Goal: Contribute content: Contribute content

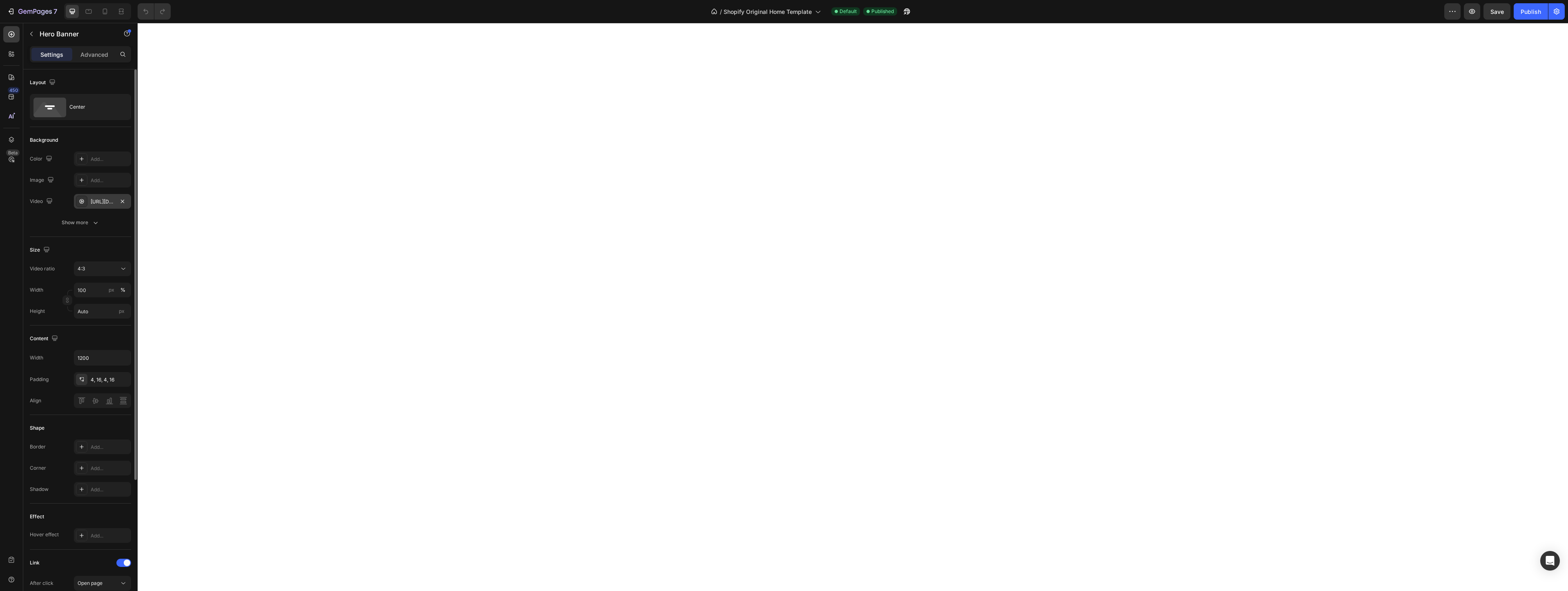
click at [96, 203] on div "[URL][DOMAIN_NAME]" at bounding box center [102, 201] width 24 height 7
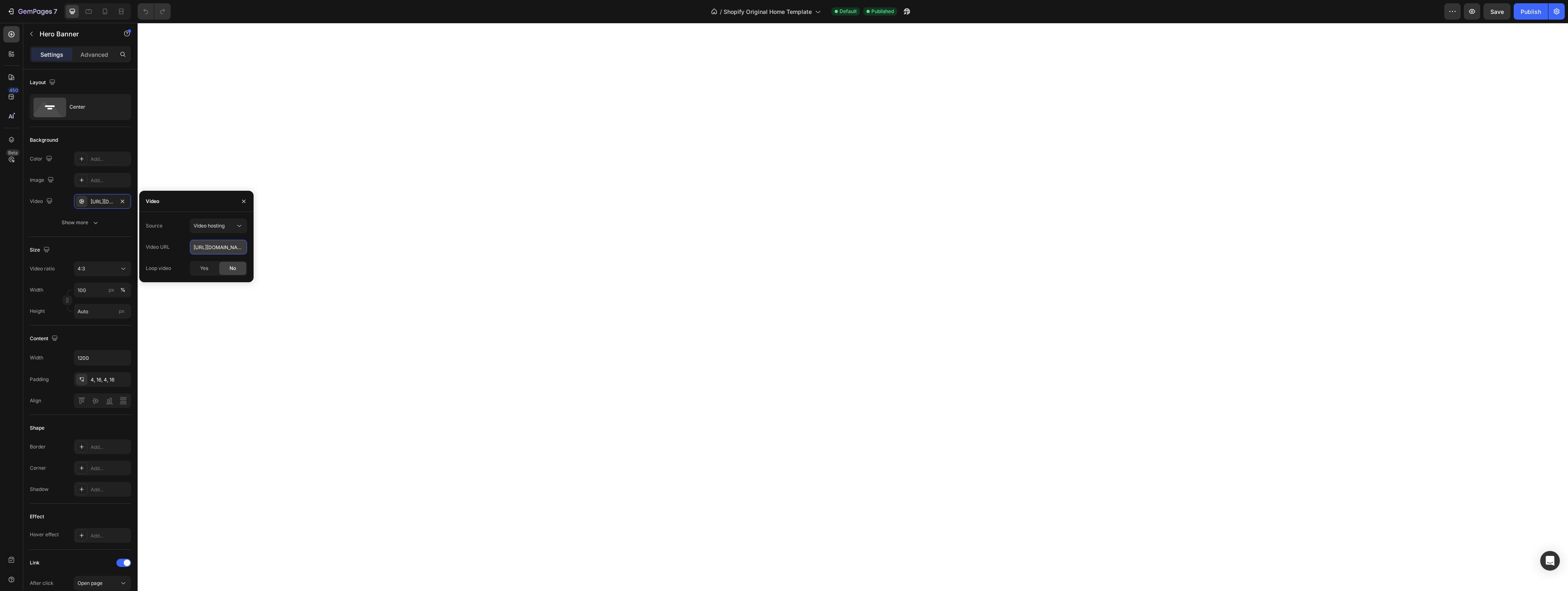
click at [200, 248] on input "[URL][DOMAIN_NAME]" at bounding box center [219, 247] width 57 height 15
click at [241, 247] on input "[URL][DOMAIN_NAME]" at bounding box center [219, 247] width 57 height 15
drag, startPoint x: 194, startPoint y: 245, endPoint x: 264, endPoint y: 251, distance: 70.3
click at [247, 251] on input "[URL][DOMAIN_NAME]" at bounding box center [219, 247] width 57 height 15
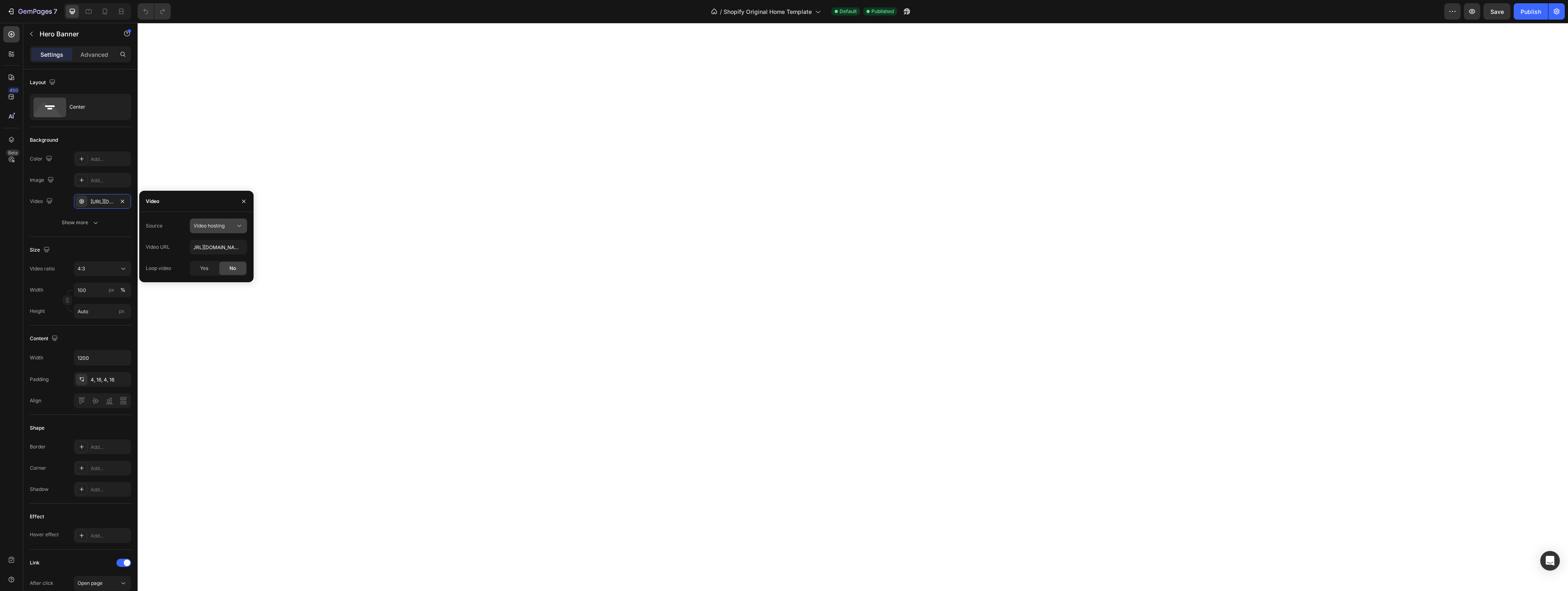
click at [223, 224] on span "Video hosting" at bounding box center [209, 226] width 31 height 6
click at [198, 203] on div "Video" at bounding box center [197, 201] width 114 height 21
click at [243, 201] on icon "button" at bounding box center [243, 201] width 7 height 7
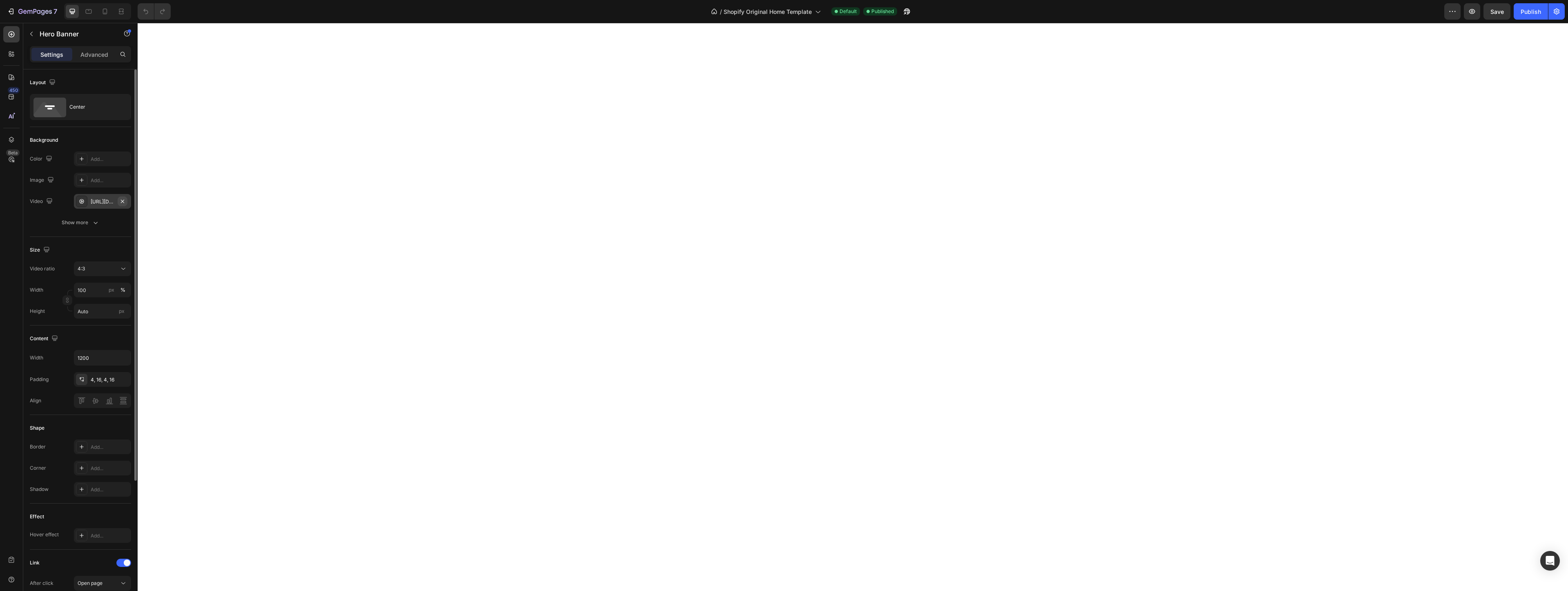
click at [122, 200] on icon "button" at bounding box center [122, 201] width 7 height 7
click at [105, 179] on div "Add..." at bounding box center [110, 180] width 38 height 7
click at [108, 177] on div "[URL][DOMAIN_NAME]" at bounding box center [102, 180] width 24 height 7
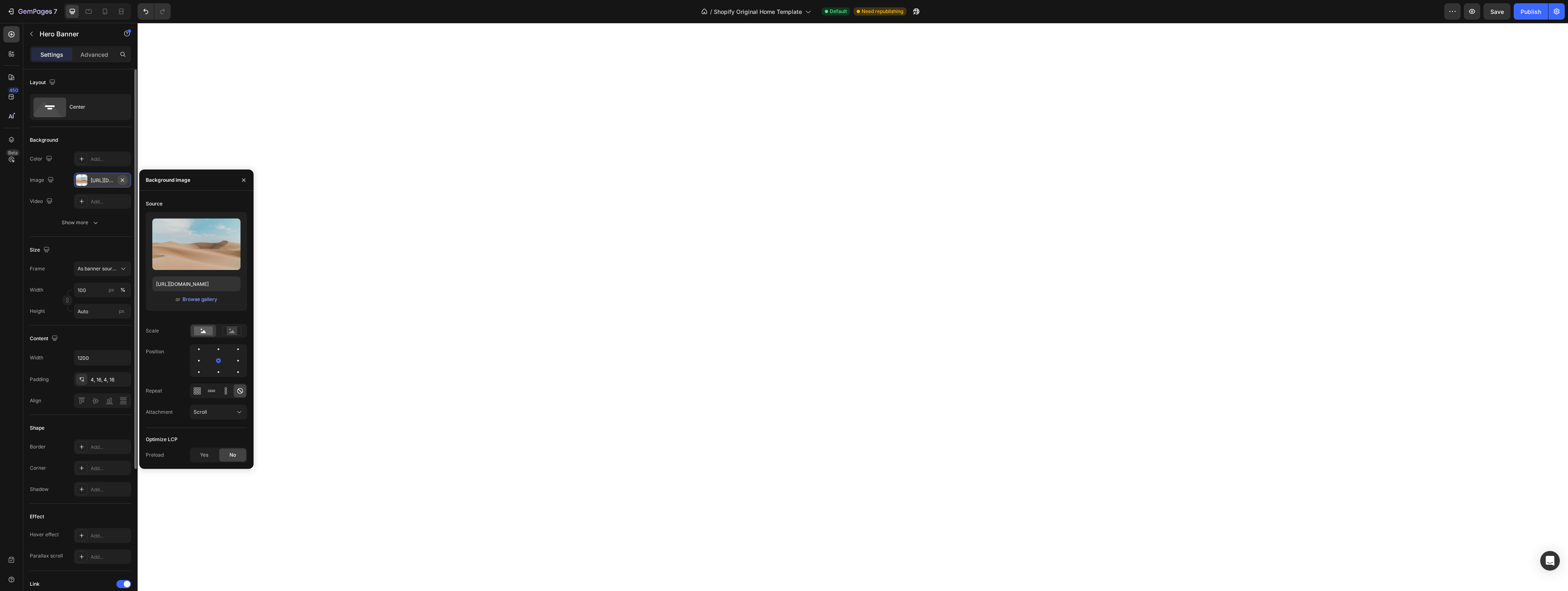
click at [121, 181] on icon "button" at bounding box center [122, 180] width 7 height 7
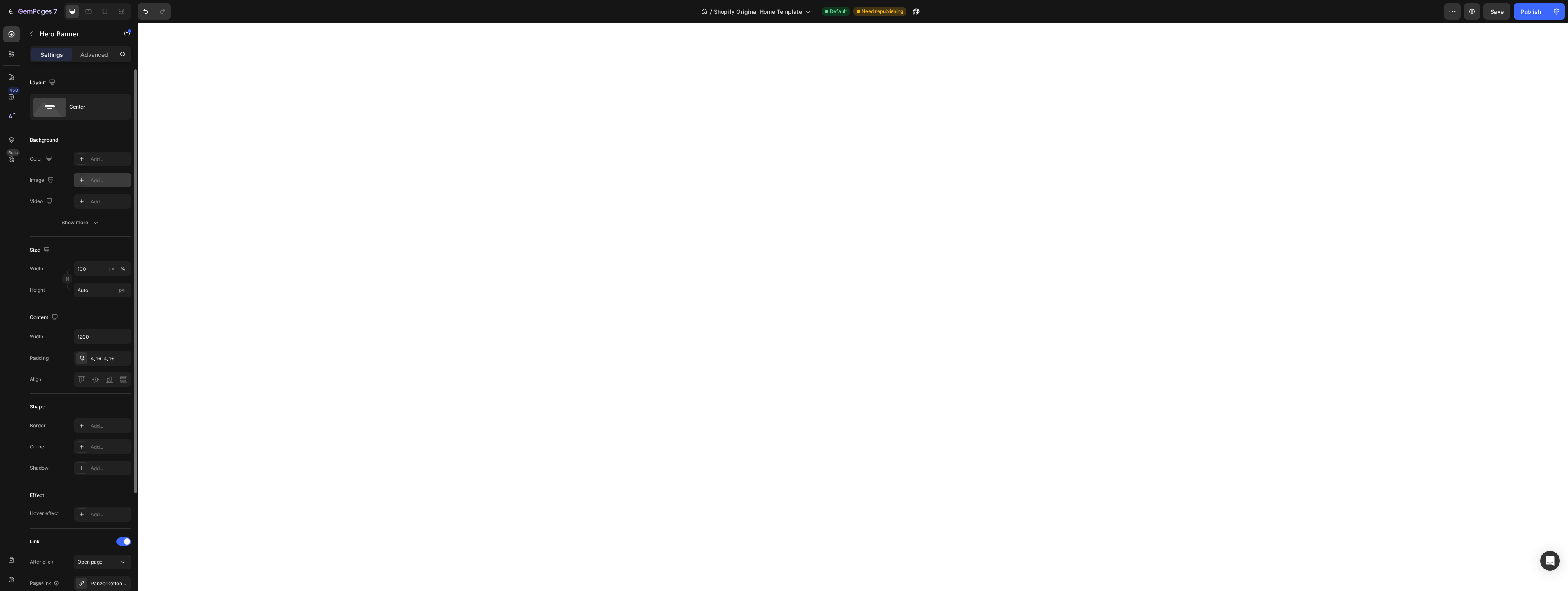
click at [100, 179] on div "Add..." at bounding box center [110, 180] width 38 height 7
type input "[URL][DOMAIN_NAME]"
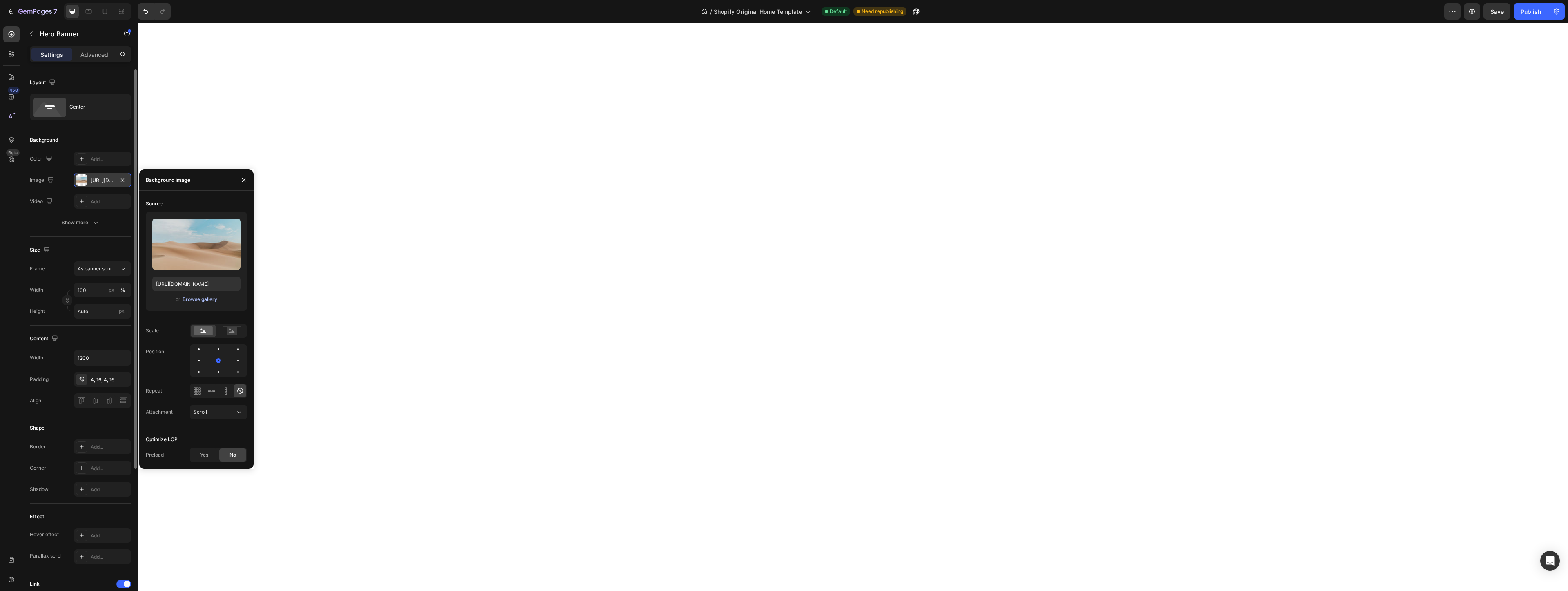
click at [200, 300] on div "Browse gallery" at bounding box center [200, 299] width 35 height 7
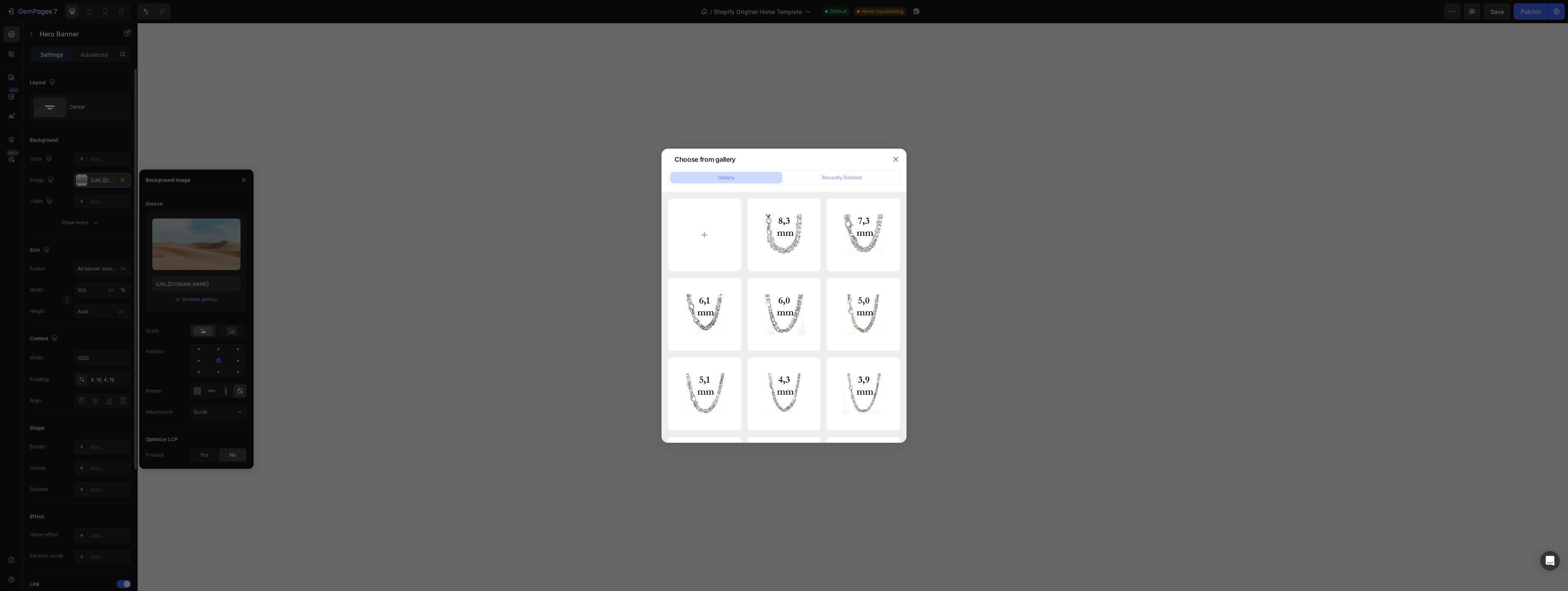
click at [723, 178] on div "Gallery" at bounding box center [726, 178] width 17 height 7
click at [702, 236] on input "file" at bounding box center [704, 235] width 73 height 73
type input "C:\fakepath\model.jpg"
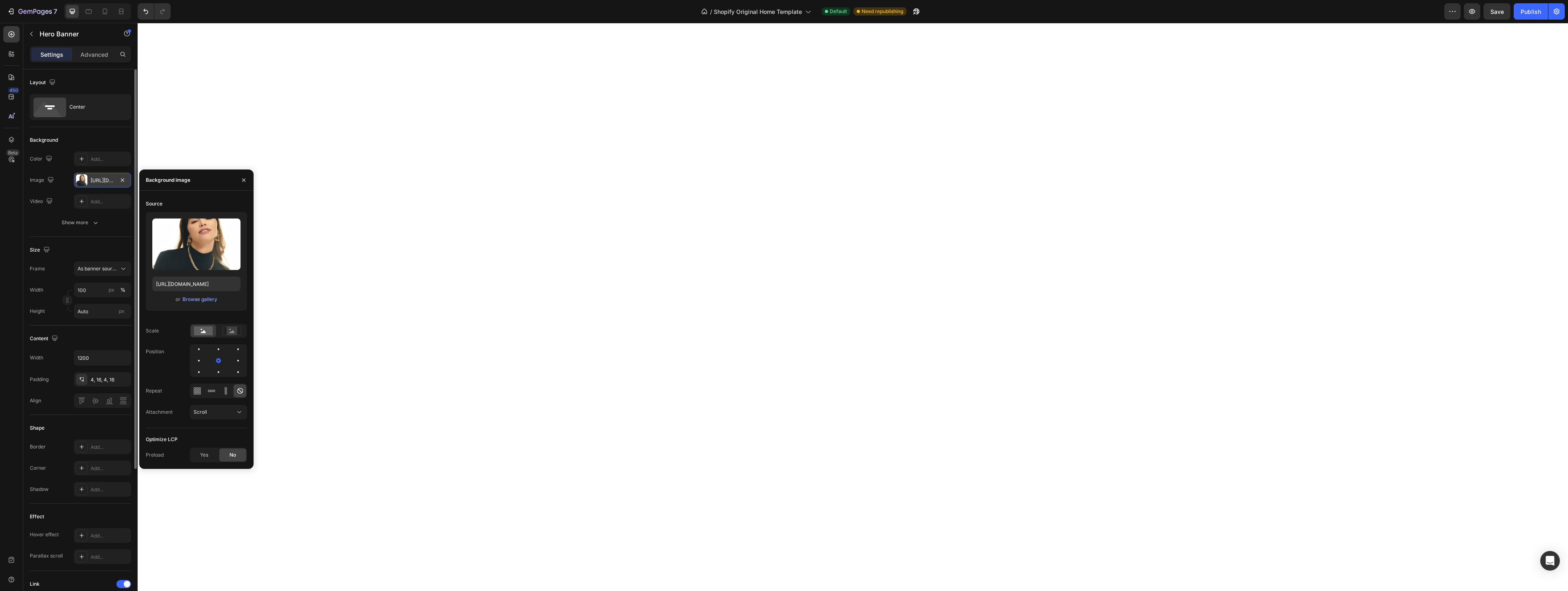
type input "[URL][DOMAIN_NAME]"
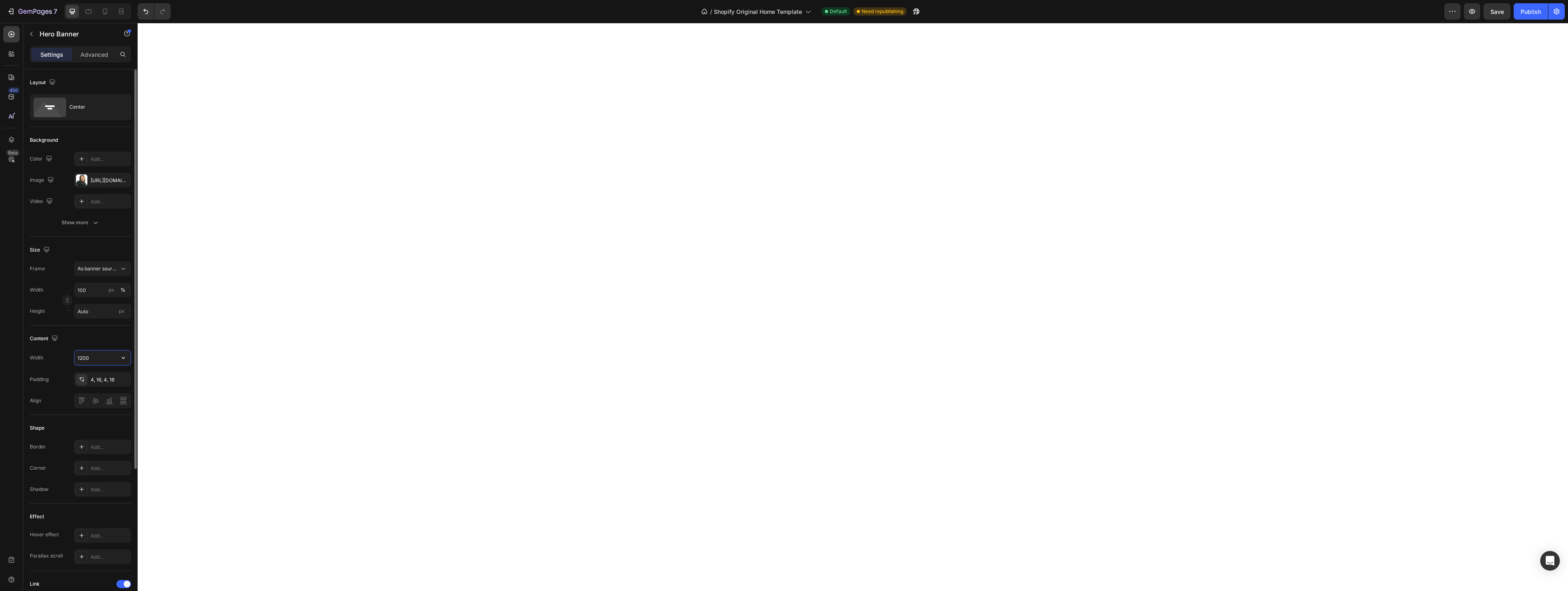
drag, startPoint x: 93, startPoint y: 358, endPoint x: 63, endPoint y: 355, distance: 30.1
click at [74, 355] on input "1200" at bounding box center [102, 358] width 57 height 15
click at [101, 359] on input "1200" at bounding box center [102, 358] width 57 height 15
click at [126, 358] on icon "button" at bounding box center [123, 357] width 8 height 8
click at [93, 412] on span "Fit content" at bounding box center [89, 410] width 24 height 7
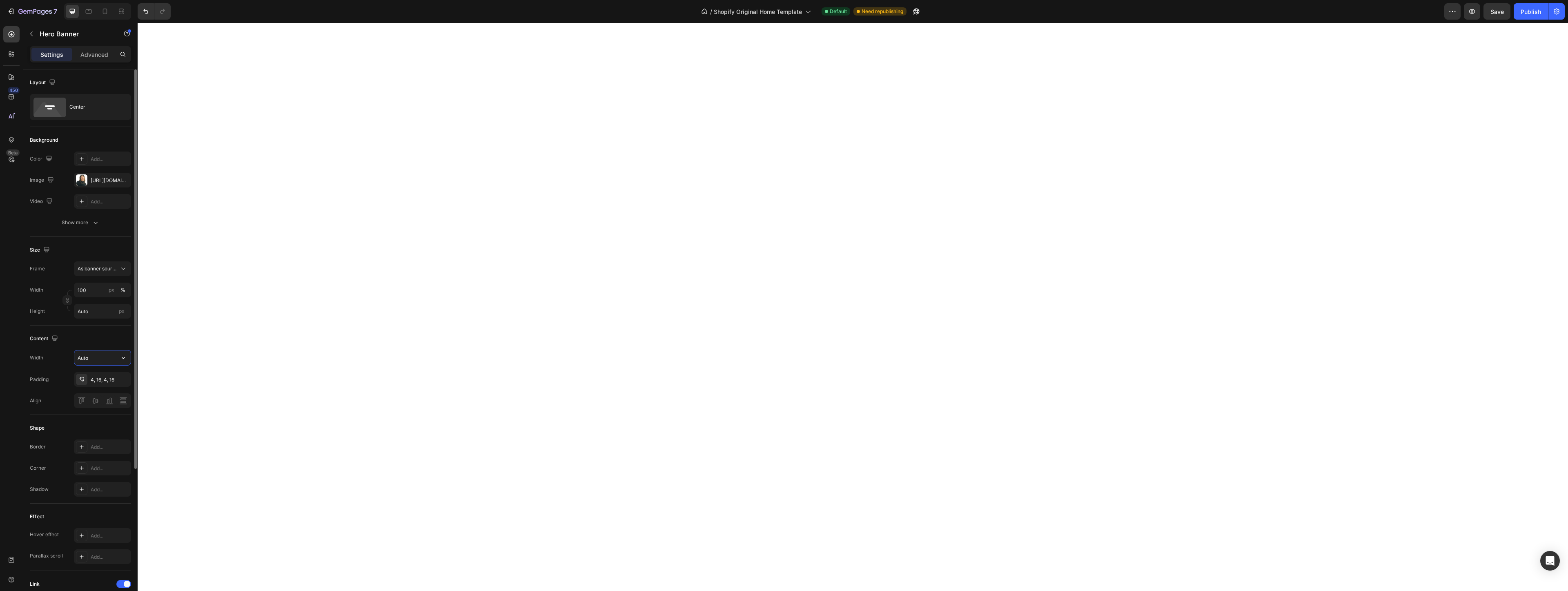
click at [96, 358] on input "Auto" at bounding box center [102, 358] width 57 height 15
drag, startPoint x: 96, startPoint y: 359, endPoint x: 30, endPoint y: 349, distance: 66.8
click at [74, 351] on input "300" at bounding box center [102, 358] width 57 height 15
type input "300"
drag, startPoint x: 88, startPoint y: 288, endPoint x: 28, endPoint y: 285, distance: 60.1
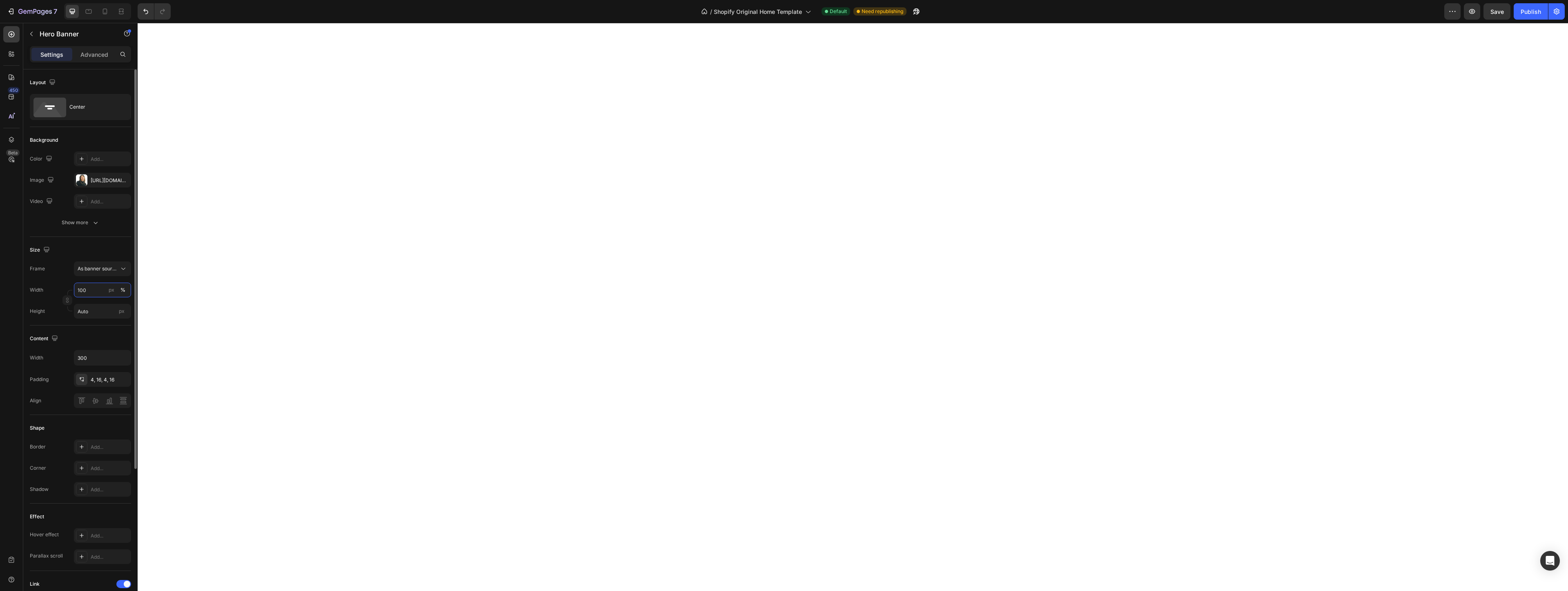
click at [74, 285] on input "100" at bounding box center [102, 290] width 57 height 15
click at [90, 291] on input "100" at bounding box center [102, 290] width 57 height 15
drag, startPoint x: 90, startPoint y: 291, endPoint x: 44, endPoint y: 286, distance: 46.3
click at [74, 286] on input "100" at bounding box center [102, 290] width 57 height 15
type input "300"
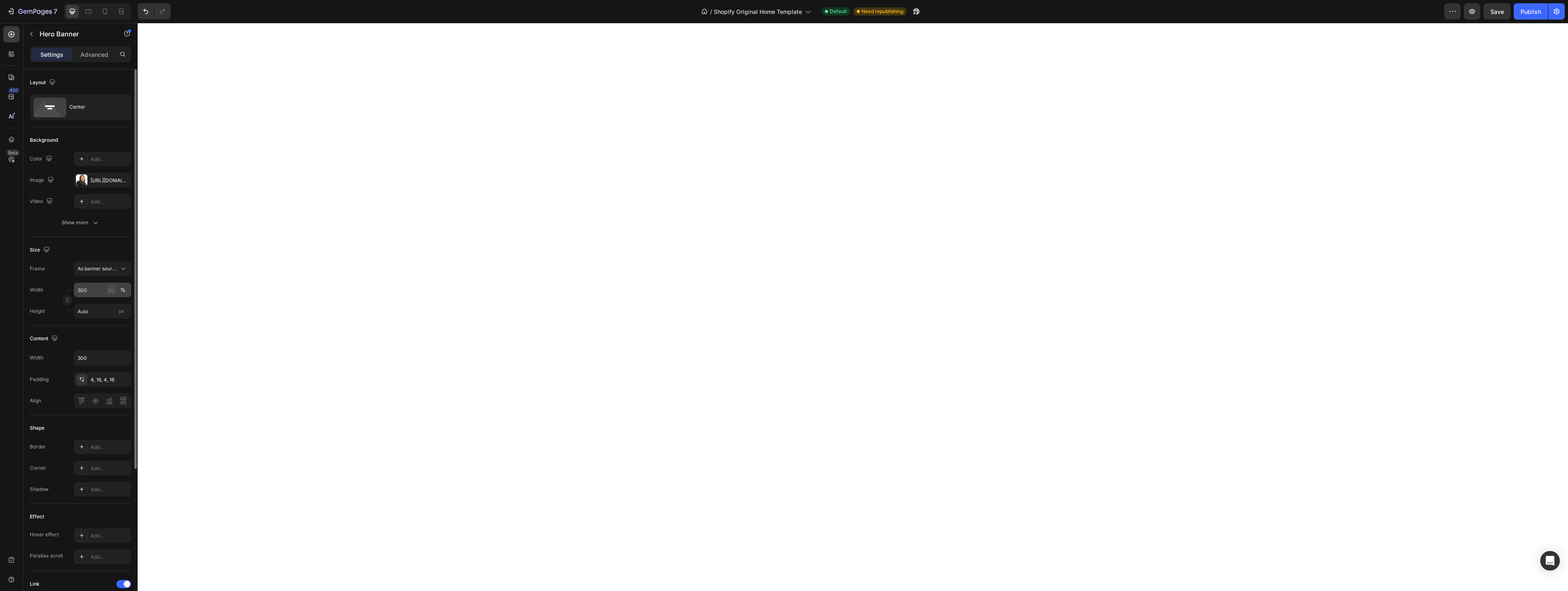
click at [109, 289] on div "px" at bounding box center [111, 290] width 5 height 7
click at [93, 312] on input "Auto" at bounding box center [102, 311] width 57 height 15
click at [82, 358] on input "300" at bounding box center [102, 358] width 57 height 15
click at [93, 311] on input "Auto" at bounding box center [102, 311] width 57 height 15
type input "300"
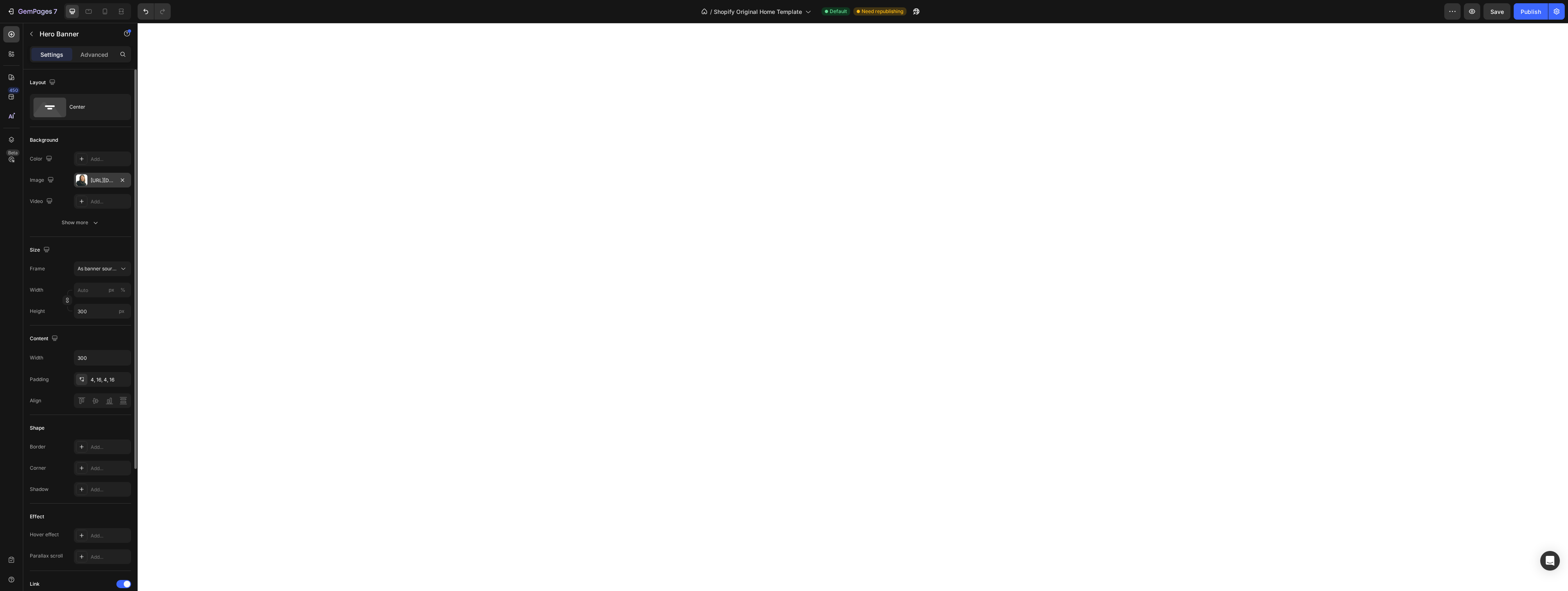
click at [111, 177] on div "[URL][DOMAIN_NAME]" at bounding box center [102, 180] width 24 height 7
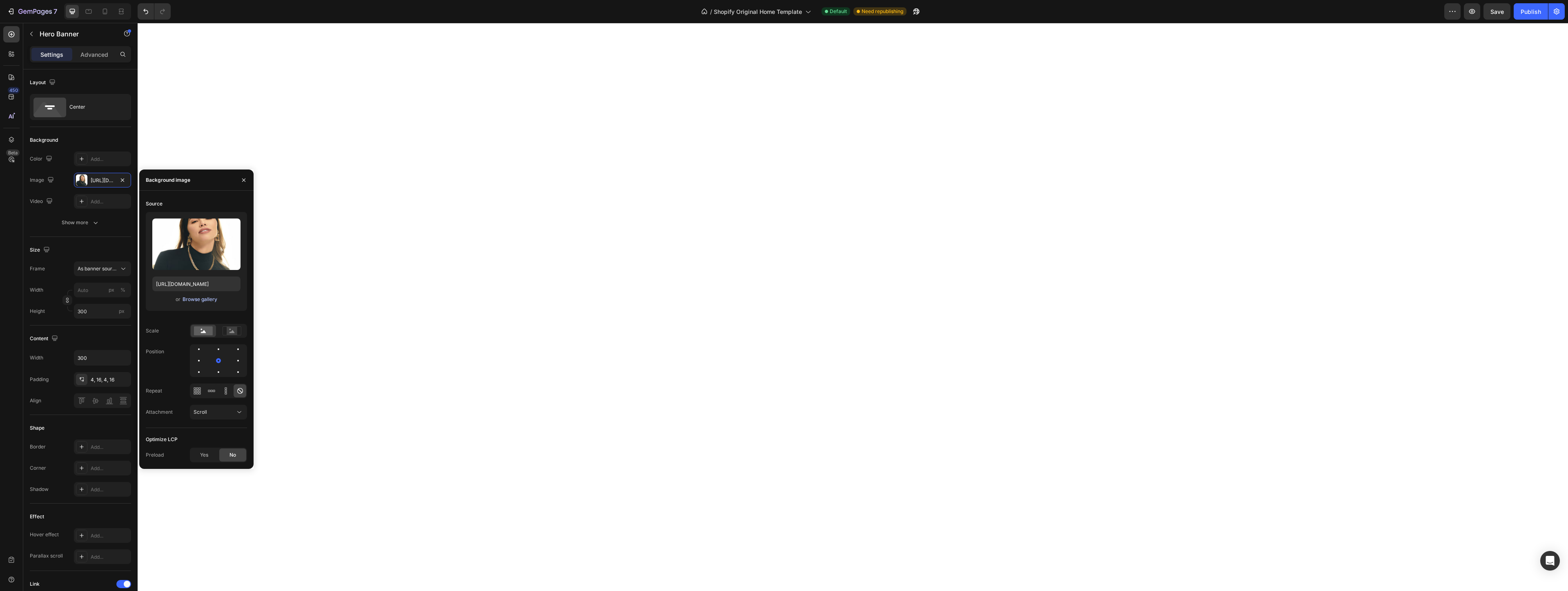
click at [202, 301] on div "Browse gallery" at bounding box center [200, 299] width 35 height 7
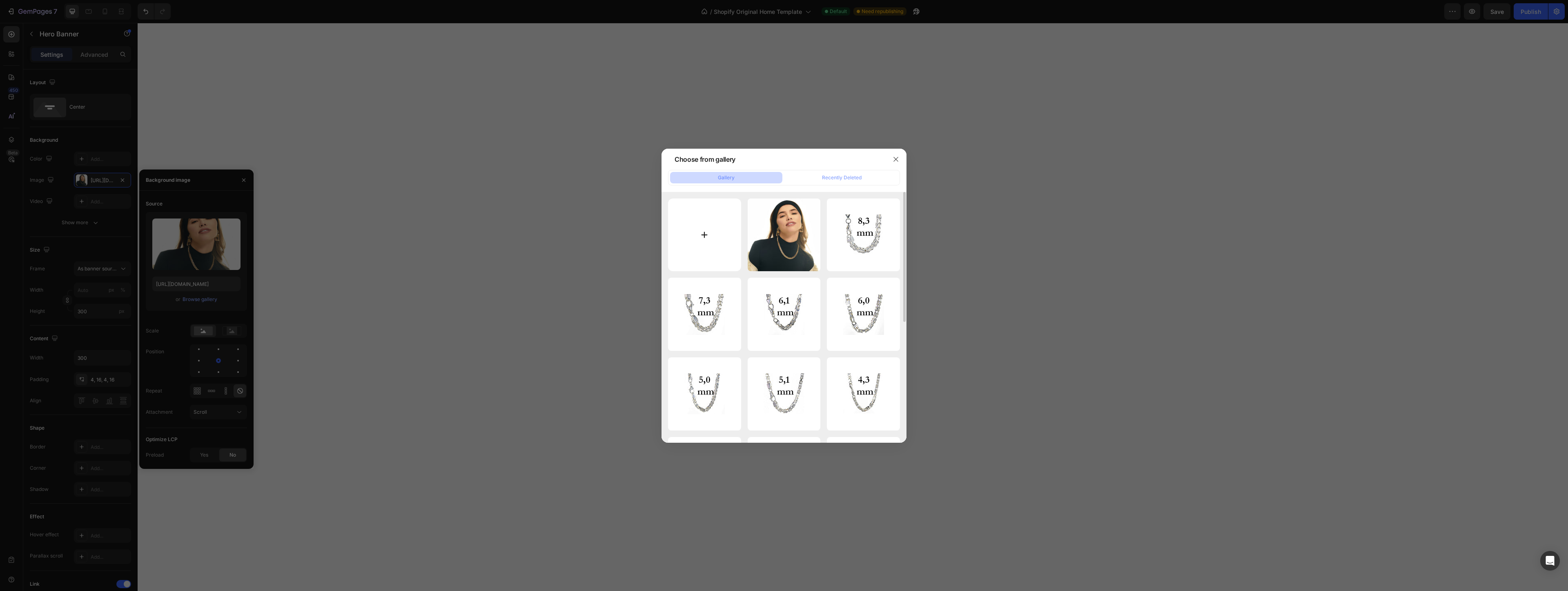
click at [704, 234] on input "file" at bounding box center [704, 235] width 73 height 73
type input "C:\fakepath\model.jpg"
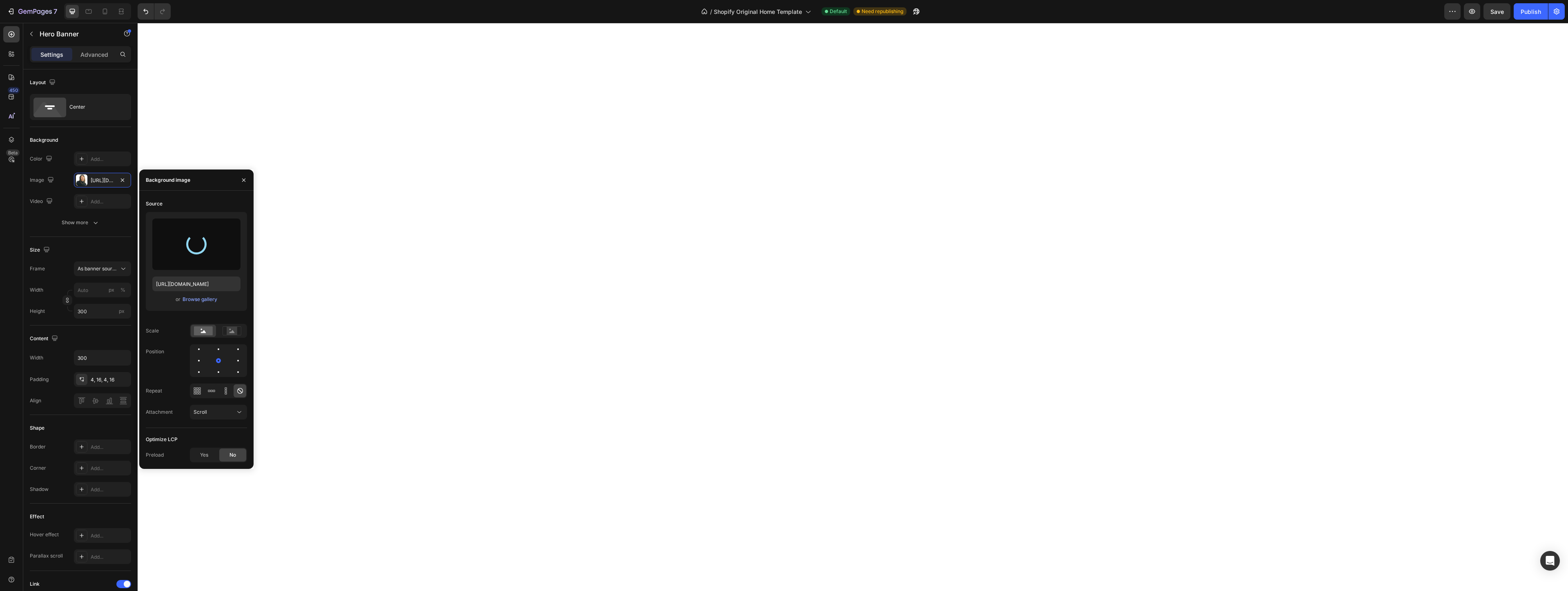
type input "[URL][DOMAIN_NAME]"
click at [242, 180] on icon "button" at bounding box center [243, 180] width 7 height 7
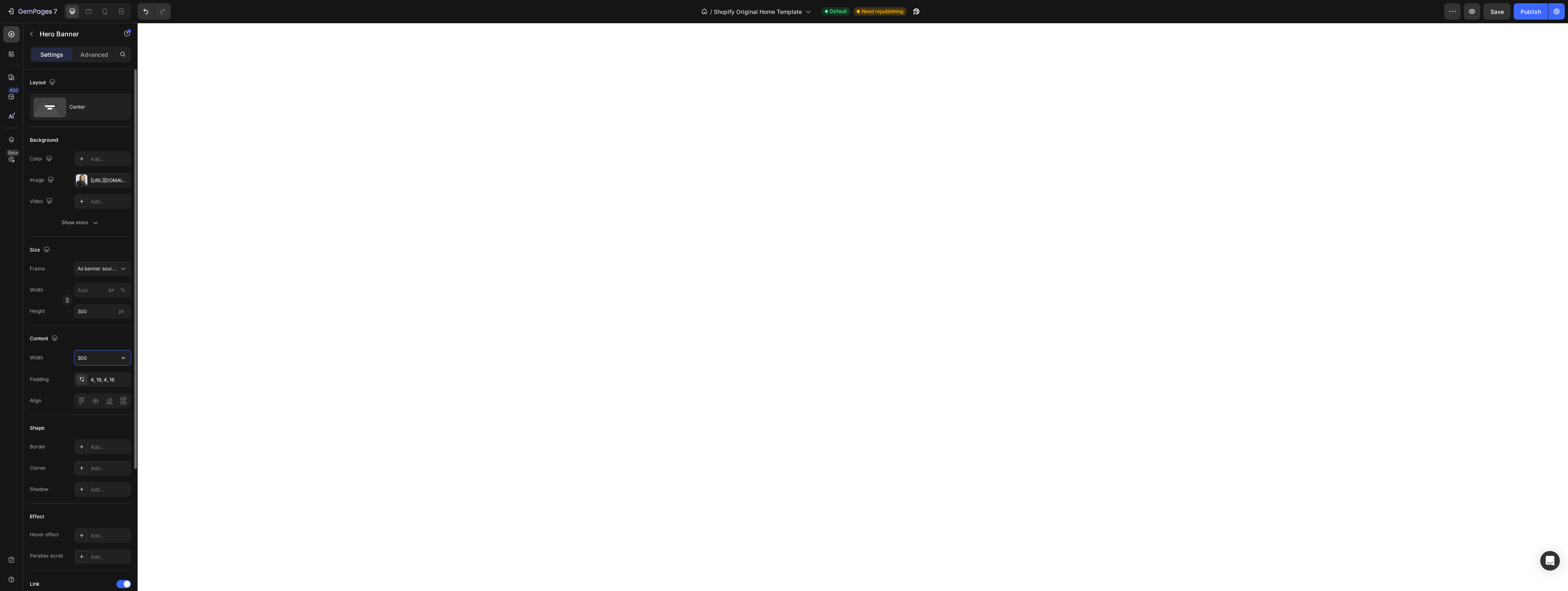
drag, startPoint x: 94, startPoint y: 360, endPoint x: 33, endPoint y: 351, distance: 61.7
click at [74, 351] on input "300" at bounding box center [102, 358] width 57 height 15
click at [43, 351] on div "Width" at bounding box center [37, 357] width 13 height 13
drag, startPoint x: 90, startPoint y: 360, endPoint x: 65, endPoint y: 360, distance: 25.0
click at [74, 360] on input "300" at bounding box center [102, 358] width 57 height 15
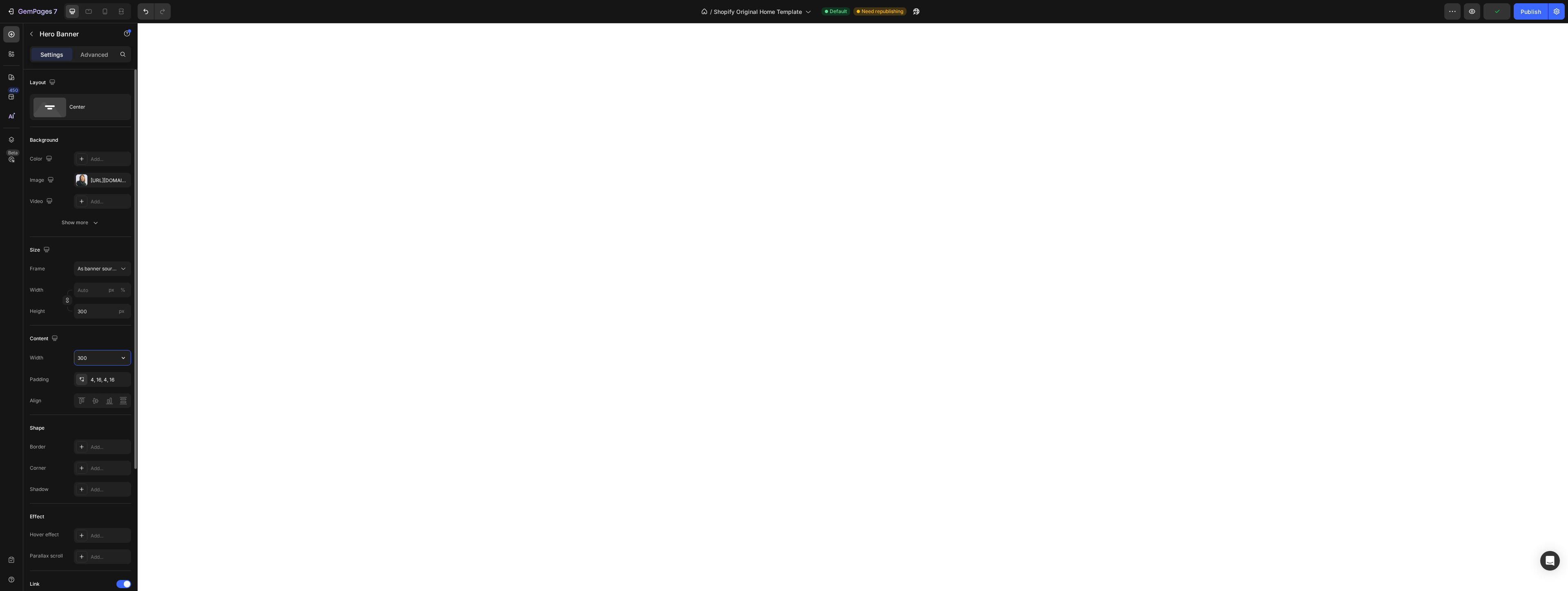
drag, startPoint x: 97, startPoint y: 360, endPoint x: 70, endPoint y: 360, distance: 27.0
click at [74, 360] on input "300" at bounding box center [102, 358] width 57 height 15
type input "300"
click at [93, 313] on input "300" at bounding box center [102, 311] width 57 height 15
click at [95, 309] on input "300" at bounding box center [102, 311] width 57 height 15
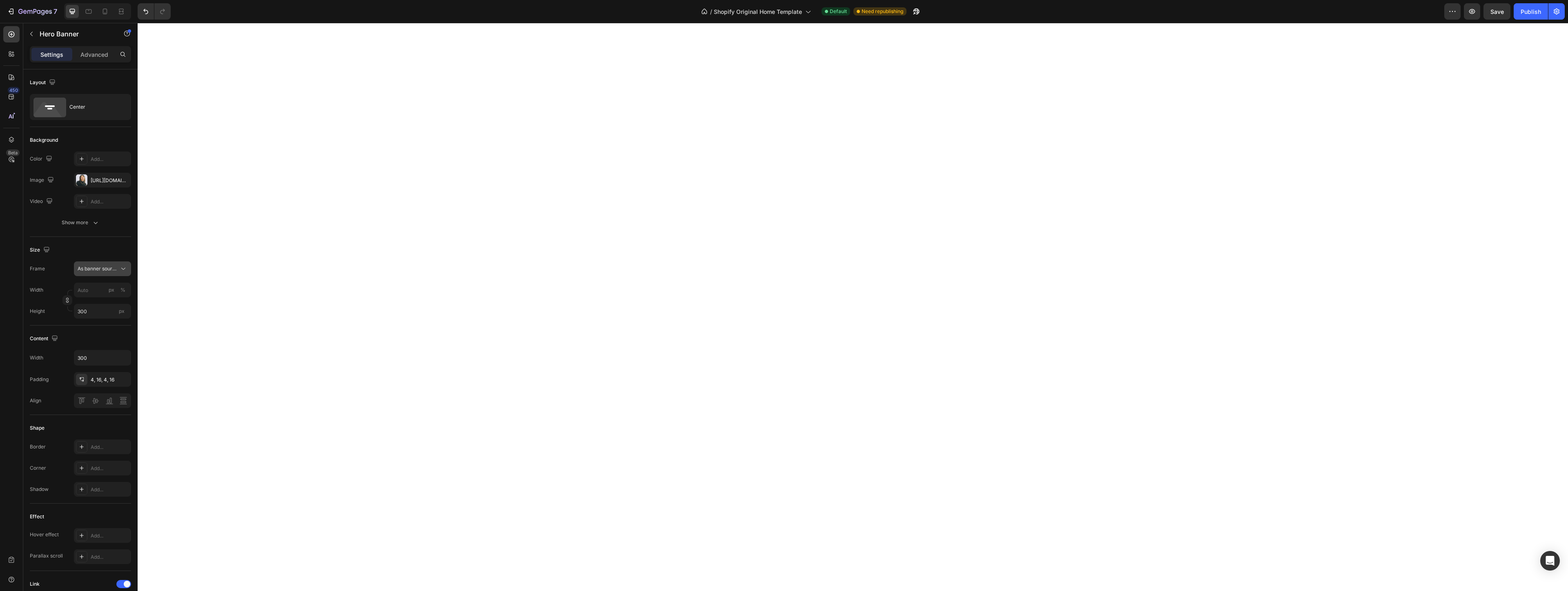
click at [101, 270] on span "As banner source" at bounding box center [97, 268] width 40 height 7
click at [88, 299] on span "Custom" at bounding box center [86, 303] width 18 height 7
click at [96, 291] on input "px %" at bounding box center [102, 290] width 57 height 15
drag, startPoint x: 87, startPoint y: 289, endPoint x: 13, endPoint y: 290, distance: 74.0
click at [74, 290] on input "300" at bounding box center [102, 290] width 57 height 15
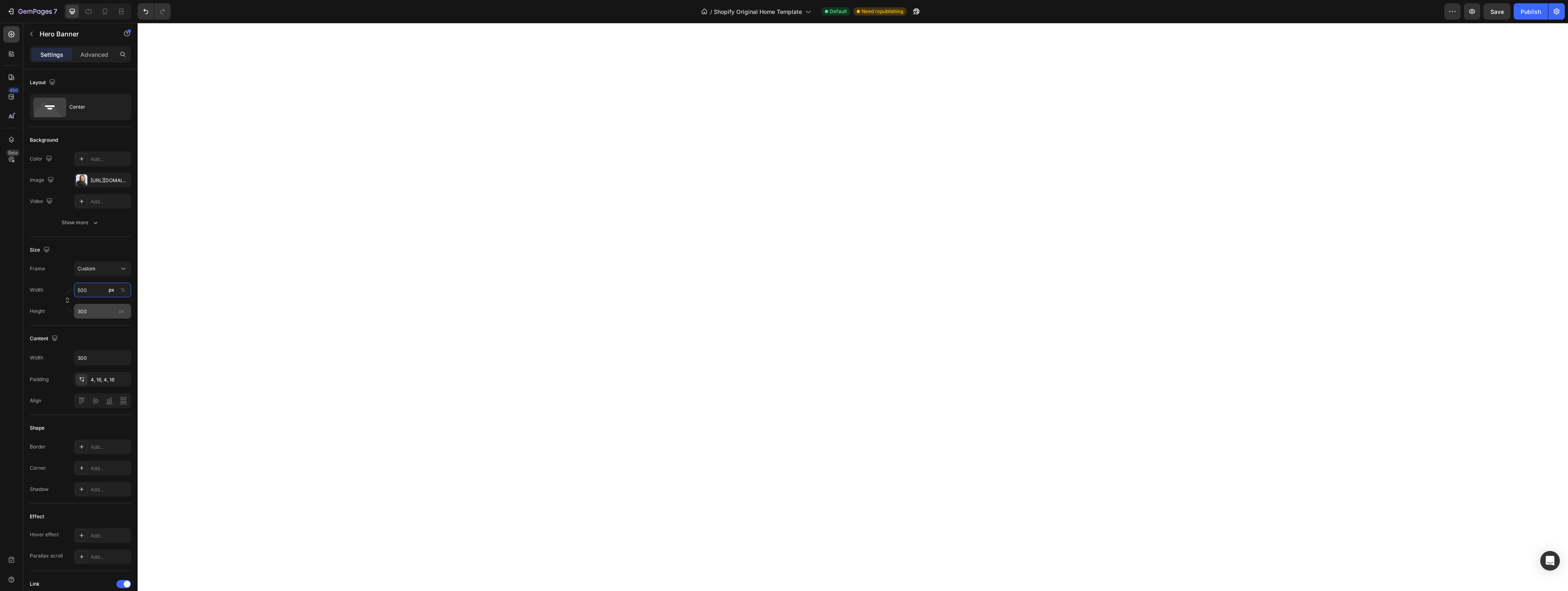
type input "500"
click at [93, 313] on input "300" at bounding box center [102, 311] width 57 height 15
type input "400"
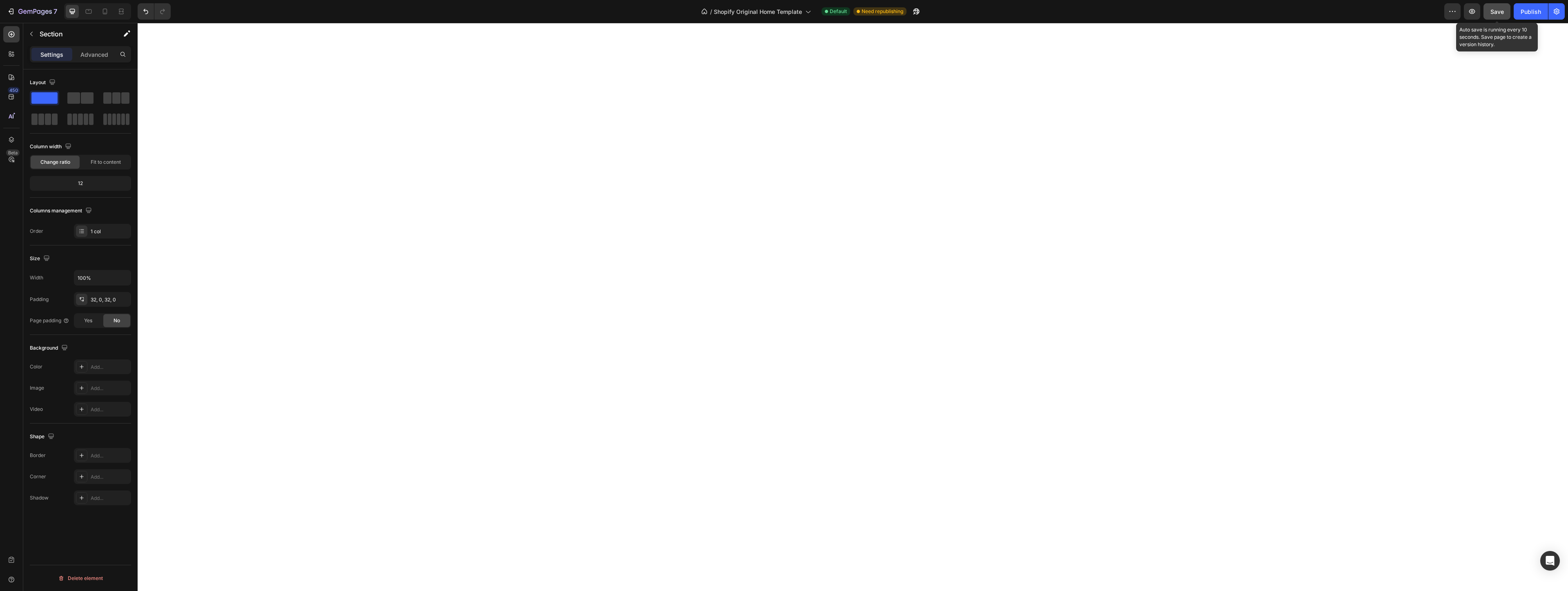
click at [783, 13] on span "Save" at bounding box center [1497, 11] width 13 height 7
click at [783, 17] on button "Publish" at bounding box center [1531, 11] width 34 height 16
